Goal: Task Accomplishment & Management: Manage account settings

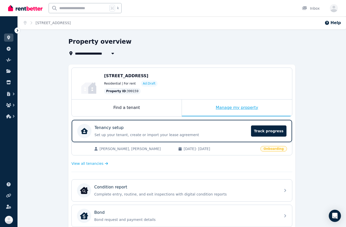
click at [251, 110] on div "Manage my property" at bounding box center [237, 107] width 110 height 17
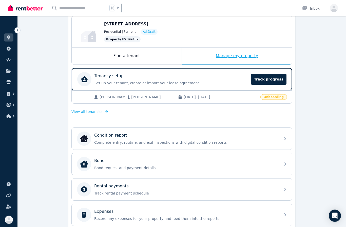
scroll to position [53, 0]
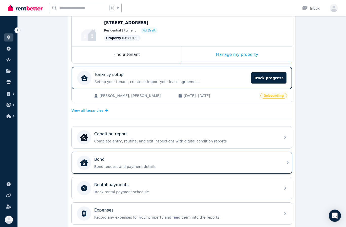
click at [279, 165] on div "Bond Bond request and payment details" at bounding box center [182, 163] width 221 height 22
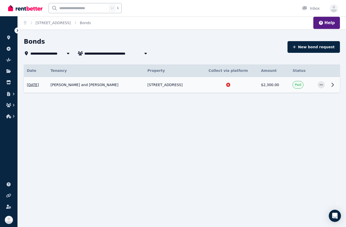
click at [333, 82] on icon at bounding box center [333, 85] width 6 height 6
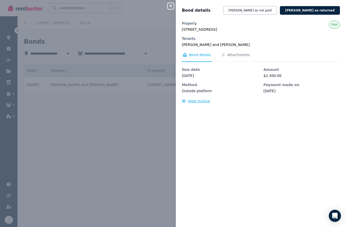
click at [202, 101] on span "View invoice" at bounding box center [199, 101] width 22 height 4
click at [243, 52] on span "Attachments" at bounding box center [238, 54] width 23 height 5
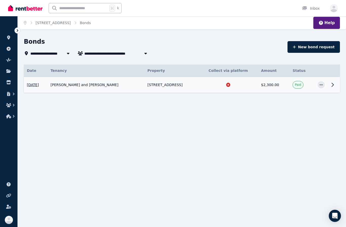
click at [332, 84] on icon at bounding box center [333, 85] width 6 height 6
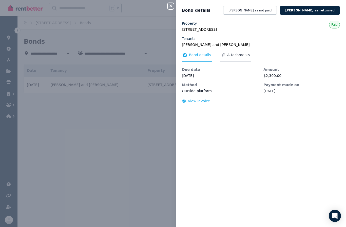
click at [240, 55] on span "Attachments" at bounding box center [238, 54] width 23 height 5
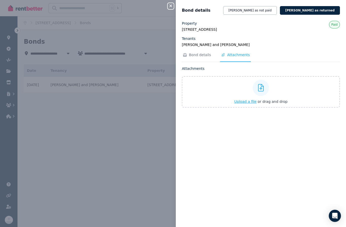
click at [260, 88] on icon at bounding box center [261, 88] width 6 height 8
click at [0, 0] on input "Upload a file or drag and drop" at bounding box center [0, 0] width 0 height 0
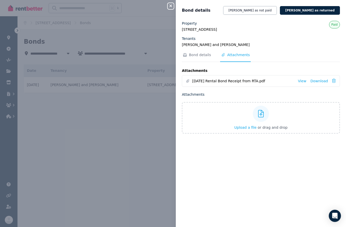
click at [172, 7] on icon "button" at bounding box center [171, 6] width 3 height 3
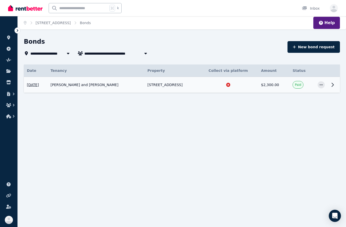
click at [334, 83] on icon at bounding box center [333, 85] width 6 height 6
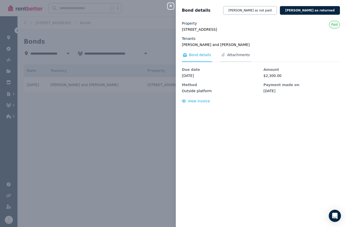
click at [242, 55] on span "Attachments" at bounding box center [238, 54] width 23 height 5
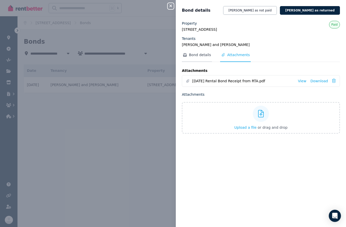
click at [199, 54] on span "Bond details" at bounding box center [200, 54] width 22 height 5
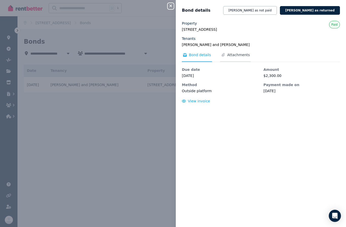
click at [245, 55] on span "Attachments" at bounding box center [238, 54] width 23 height 5
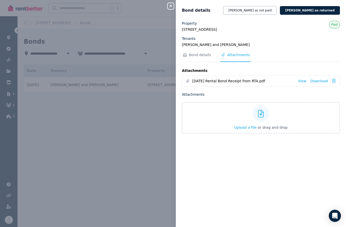
click at [257, 81] on span "[DATE] Rental Bond Receipt from RTA.pdf" at bounding box center [243, 80] width 102 height 5
click at [192, 80] on div "[DATE] Rental Bond Receipt from RTA.pdf" at bounding box center [239, 80] width 109 height 5
click at [304, 83] on link "View" at bounding box center [302, 80] width 8 height 5
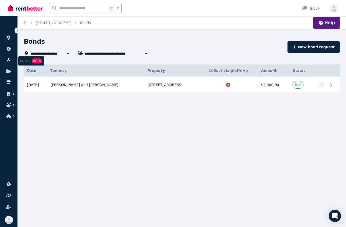
click at [12, 61] on link at bounding box center [8, 60] width 9 height 8
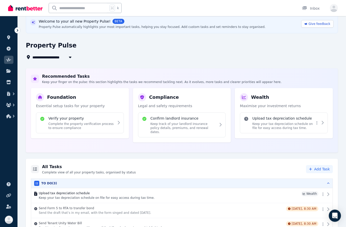
scroll to position [25, 0]
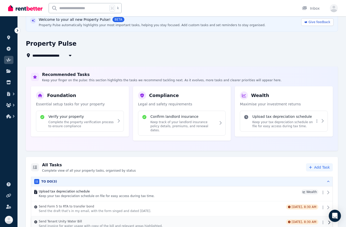
click at [232, 224] on p "Send invoice for water usage with copy of the bill and relevant areas highlight…" at bounding box center [161, 226] width 245 height 4
click at [268, 57] on div "**********" at bounding box center [180, 55] width 309 height 6
click at [10, 71] on icon at bounding box center [8, 71] width 5 height 4
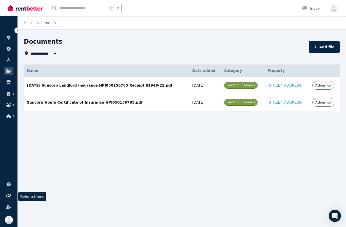
click at [9, 195] on icon at bounding box center [8, 195] width 5 height 4
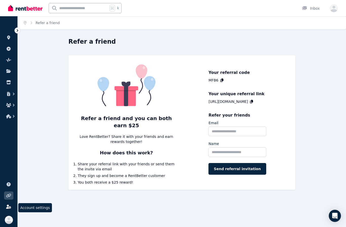
click at [9, 205] on icon at bounding box center [8, 206] width 5 height 4
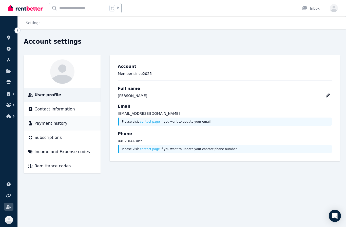
click at [56, 123] on span "Payment history" at bounding box center [50, 123] width 33 height 6
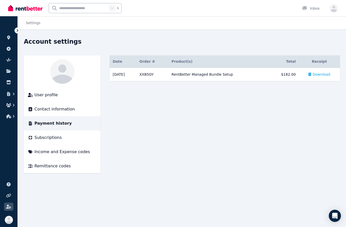
click at [80, 192] on div "Settings Account settings User profile Contact information Payment history Subs…" at bounding box center [173, 113] width 346 height 227
click at [11, 94] on icon "button" at bounding box center [8, 94] width 5 height 4
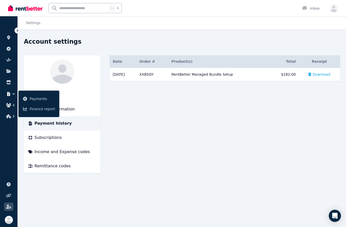
click at [12, 104] on icon "button" at bounding box center [13, 104] width 5 height 5
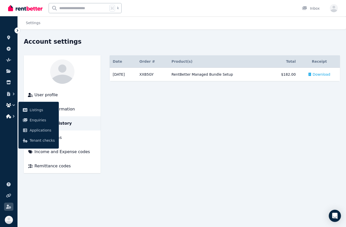
click at [9, 117] on icon "button" at bounding box center [8, 116] width 5 height 4
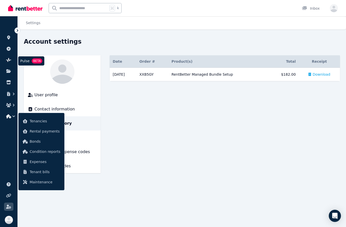
click at [9, 60] on icon at bounding box center [8, 60] width 5 height 4
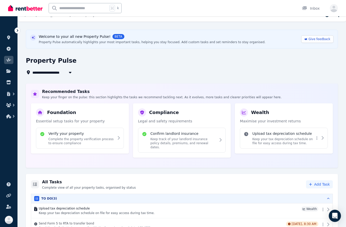
scroll to position [25, 0]
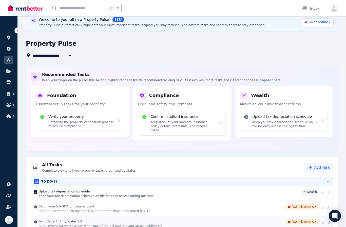
click at [328, 220] on icon at bounding box center [329, 222] width 3 height 4
select select "**********"
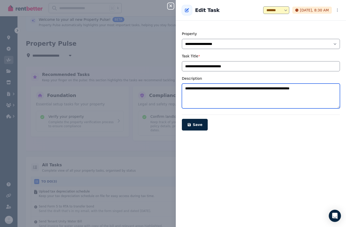
click at [326, 90] on textarea "**********" at bounding box center [261, 95] width 158 height 25
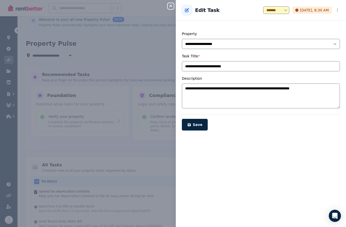
click at [344, 11] on div "**********" at bounding box center [261, 10] width 170 height 16
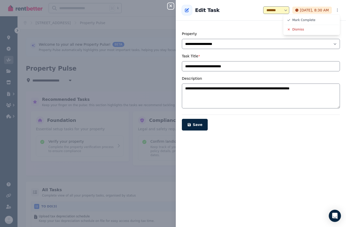
scroll to position [0, 0]
click at [253, 132] on div "**********" at bounding box center [261, 127] width 170 height 200
